Goal: Task Accomplishment & Management: Manage account settings

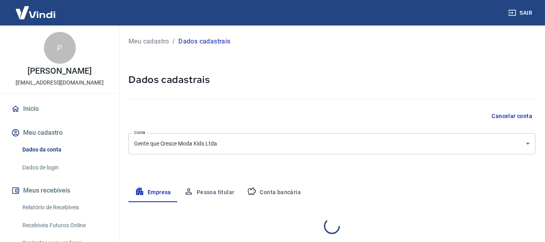
select select "SC"
select select "business"
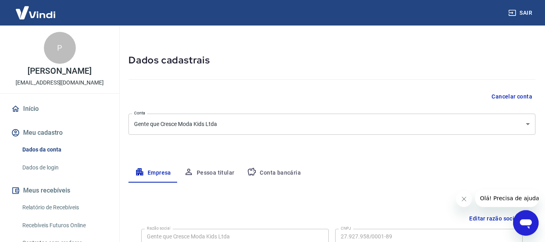
scroll to position [41, 0]
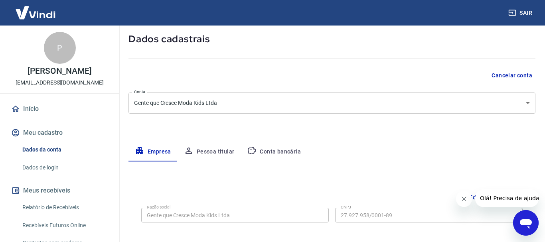
click at [266, 150] on button "Conta bancária" at bounding box center [274, 151] width 67 height 19
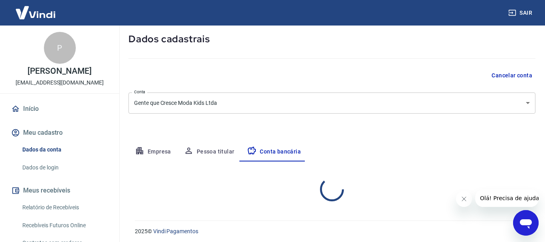
select select "1"
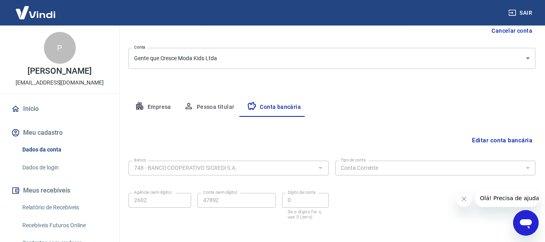
scroll to position [121, 0]
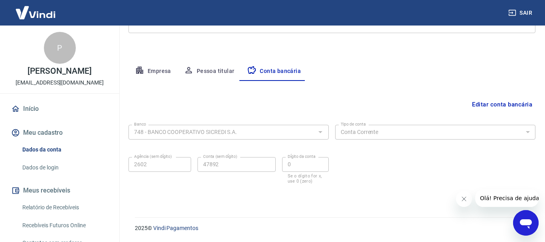
click at [507, 103] on button "Editar conta bancária" at bounding box center [502, 104] width 67 height 15
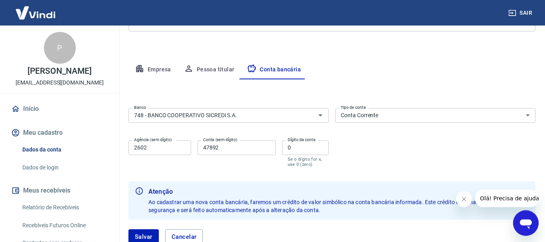
scroll to position [162, 0]
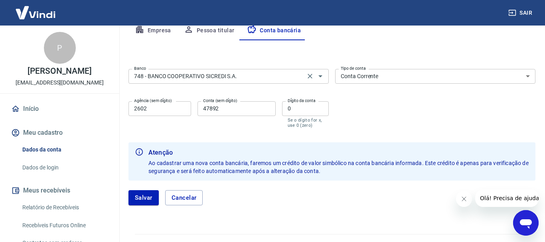
click at [293, 79] on input "748 - BANCO COOPERATIVO SICREDI S.A." at bounding box center [217, 76] width 172 height 10
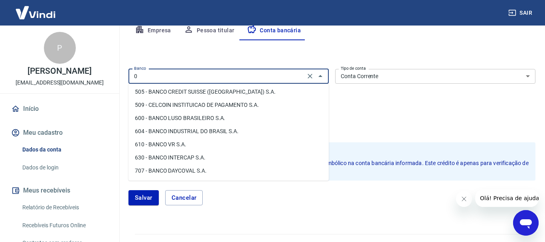
scroll to position [0, 0]
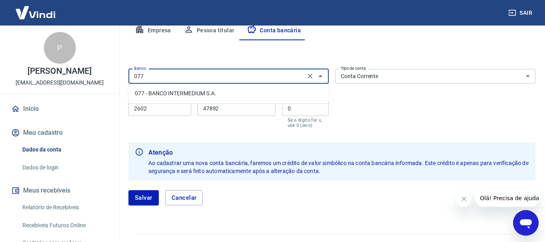
click at [194, 91] on li "077 - BANCO INTERMEDIUM S.A." at bounding box center [229, 93] width 200 height 13
type input "077 - BANCO INTERMEDIUM S.A."
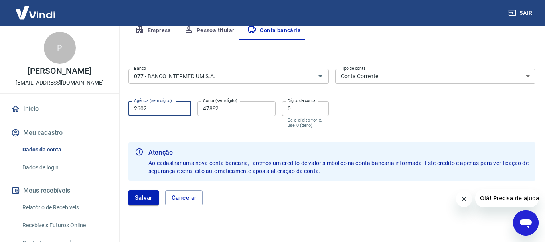
drag, startPoint x: 175, startPoint y: 107, endPoint x: 106, endPoint y: 108, distance: 69.5
click at [129, 108] on input "2602" at bounding box center [160, 108] width 63 height 15
type input "0001"
drag, startPoint x: 230, startPoint y: 109, endPoint x: 186, endPoint y: 108, distance: 43.1
click at [198, 108] on input "47892" at bounding box center [237, 108] width 78 height 15
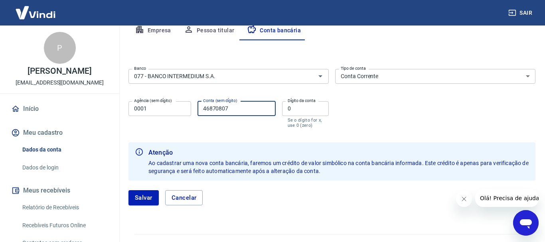
type input "46870807"
drag, startPoint x: 307, startPoint y: 111, endPoint x: 270, endPoint y: 111, distance: 37.1
click at [282, 111] on input "0" at bounding box center [305, 108] width 47 height 15
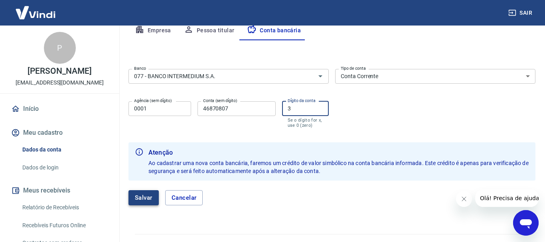
type input "3"
click at [146, 194] on button "Salvar" at bounding box center [144, 197] width 30 height 15
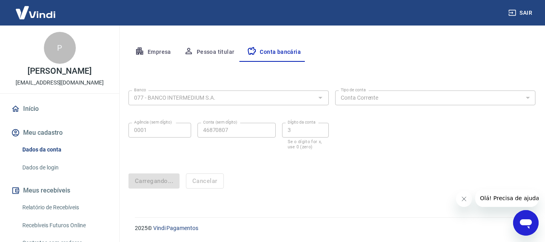
scroll to position [44, 0]
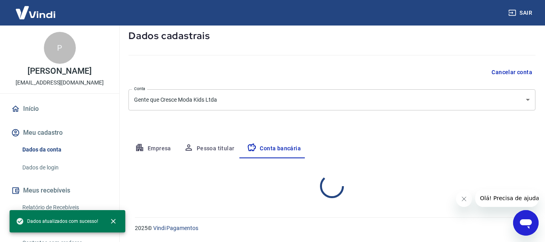
select select "1"
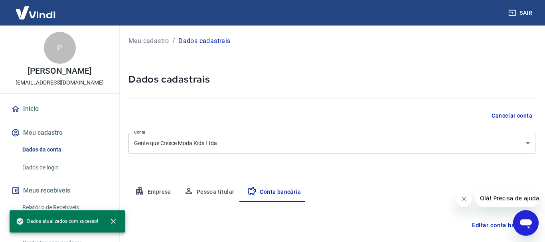
scroll to position [0, 0]
